Goal: Information Seeking & Learning: Learn about a topic

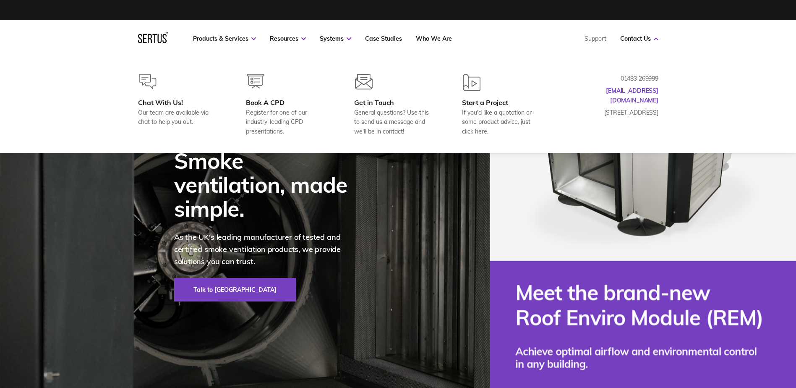
click at [747, 28] on div "Products & Services Resources Systems Case Studies Who We Are Support Contact U…" at bounding box center [398, 38] width 796 height 37
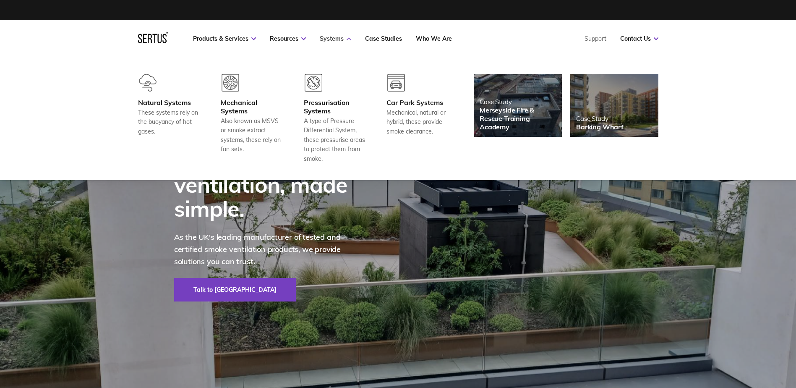
click at [340, 40] on link "Systems" at bounding box center [335, 39] width 31 height 8
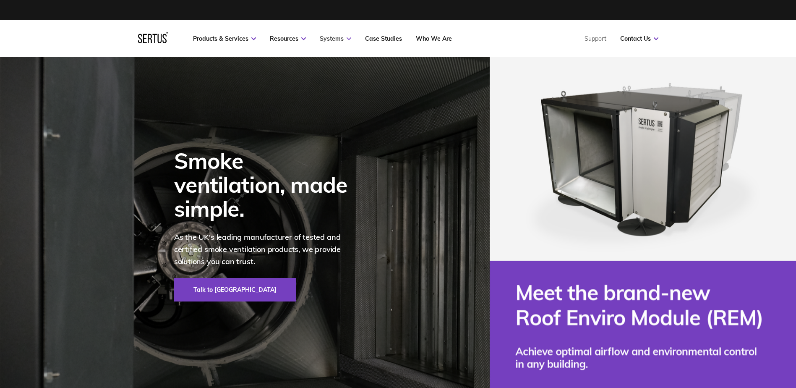
click at [340, 40] on link "Systems" at bounding box center [335, 39] width 31 height 8
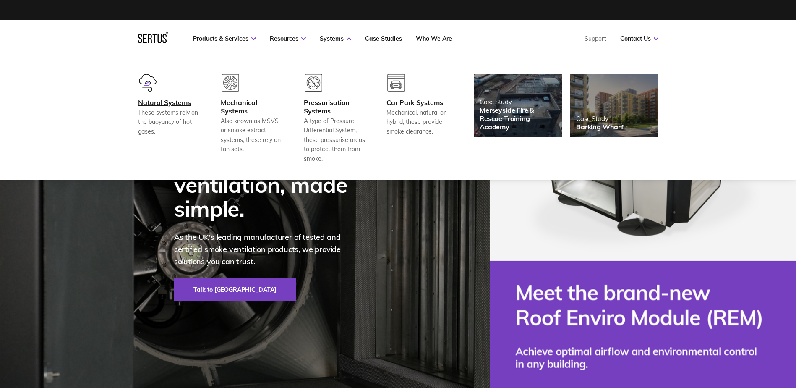
click at [166, 99] on div "Natural Systems" at bounding box center [169, 102] width 62 height 8
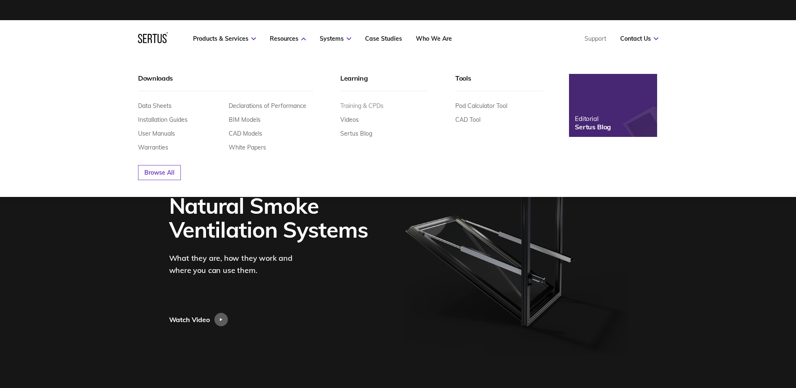
click at [362, 105] on link "Training & CPDs" at bounding box center [361, 106] width 43 height 8
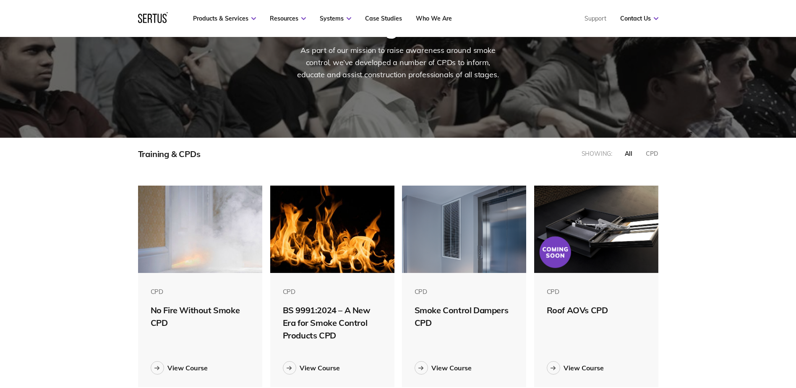
scroll to position [126, 0]
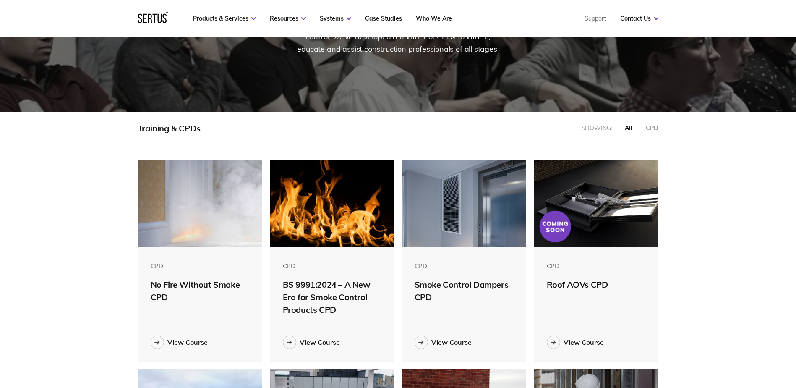
click at [210, 231] on img at bounding box center [200, 203] width 125 height 87
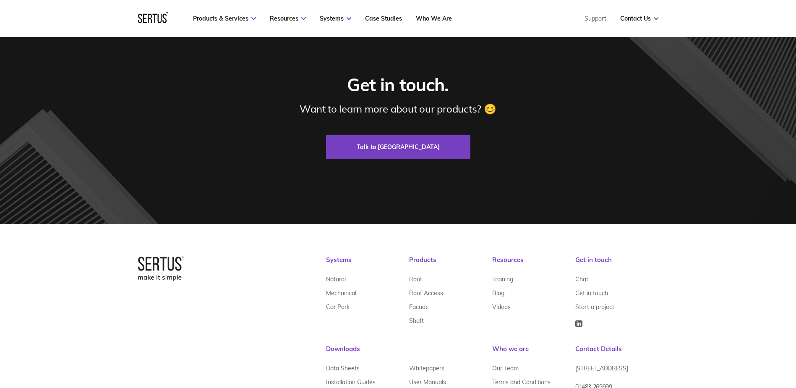
scroll to position [2160, 0]
